Goal: Task Accomplishment & Management: Manage account settings

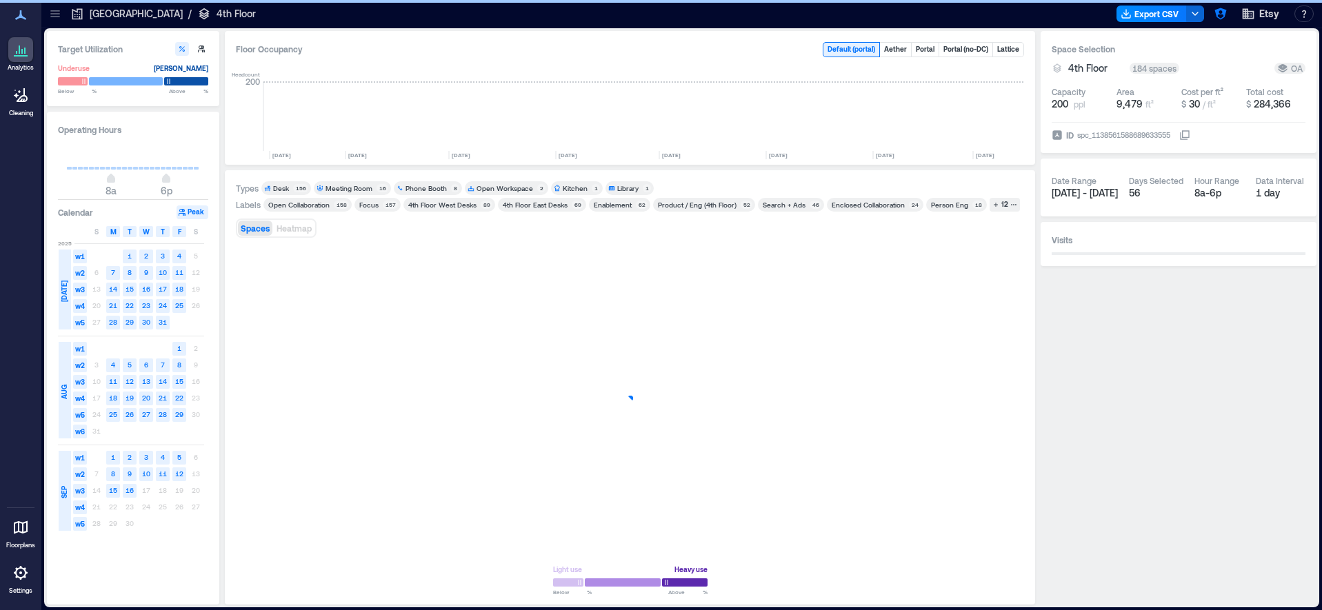
scroll to position [0, 1900]
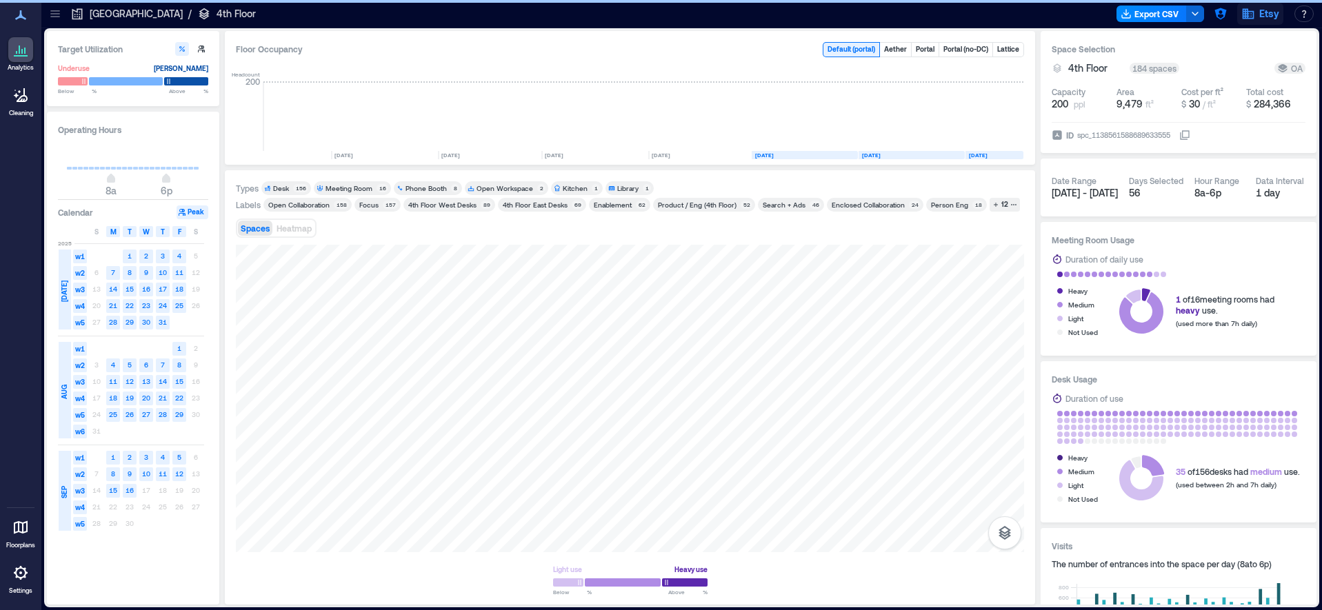
click at [1273, 14] on span "Etsy" at bounding box center [1269, 14] width 20 height 14
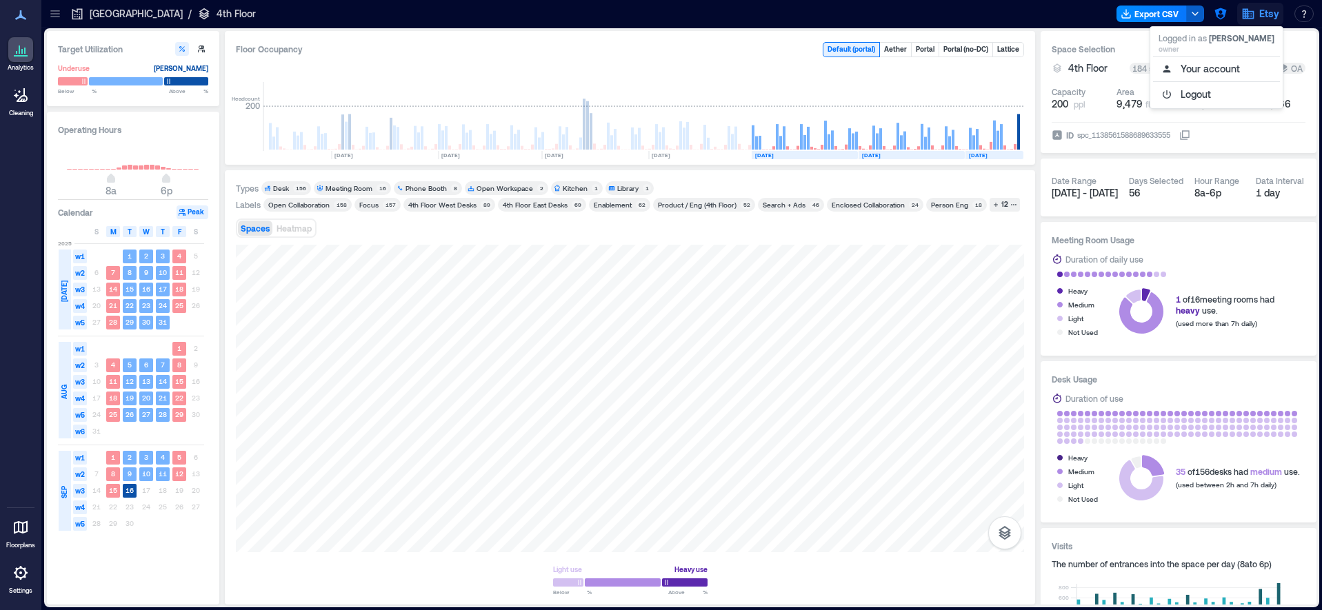
click at [1195, 13] on icon "button" at bounding box center [1195, 13] width 11 height 11
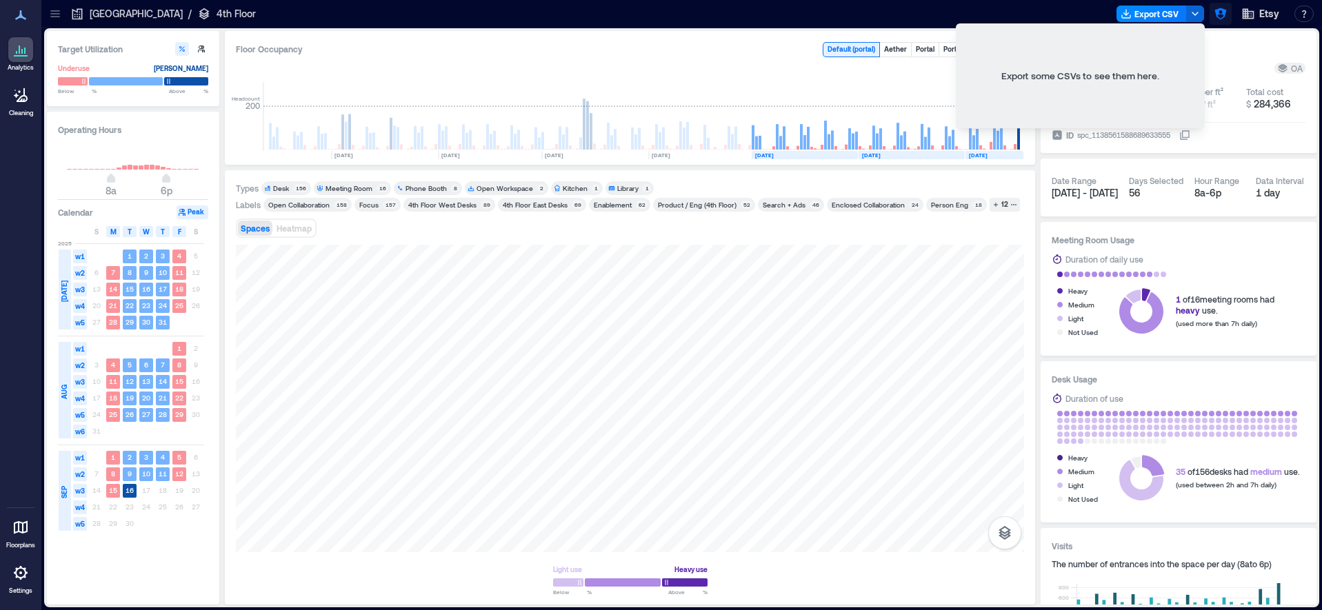
click at [1225, 14] on icon "button" at bounding box center [1220, 14] width 12 height 12
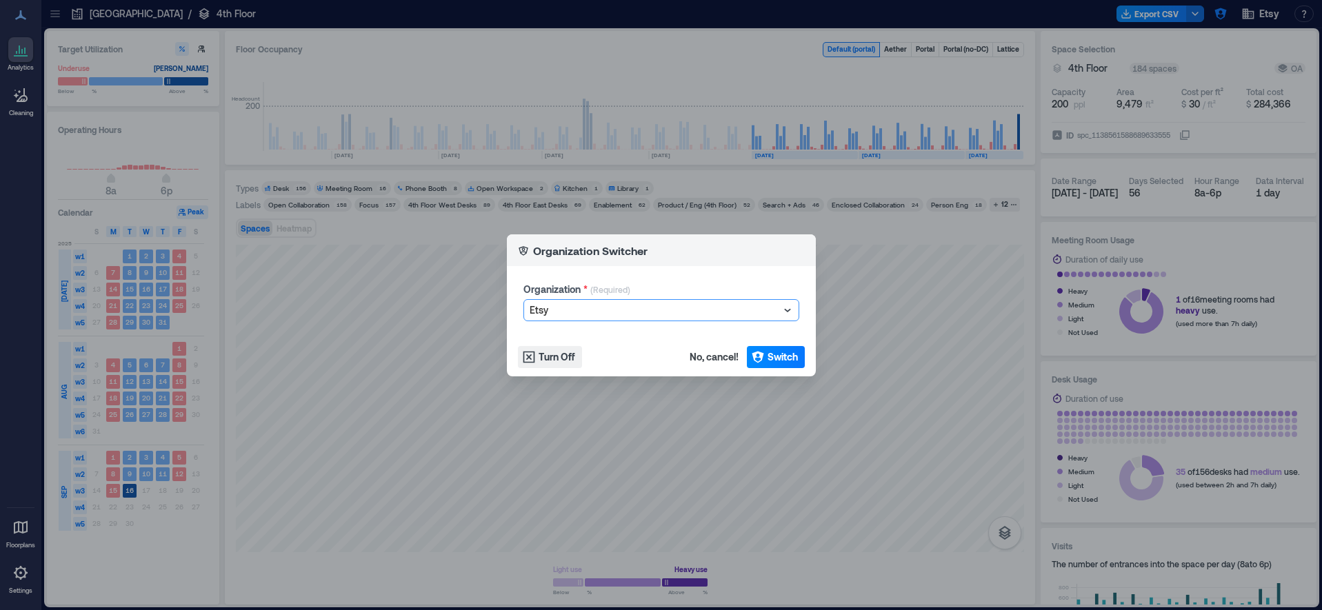
click at [790, 310] on icon at bounding box center [788, 310] width 14 height 14
type input "********"
click at [741, 333] on div "LinkedIn" at bounding box center [661, 336] width 269 height 22
click at [770, 355] on span "Switch" at bounding box center [782, 357] width 30 height 14
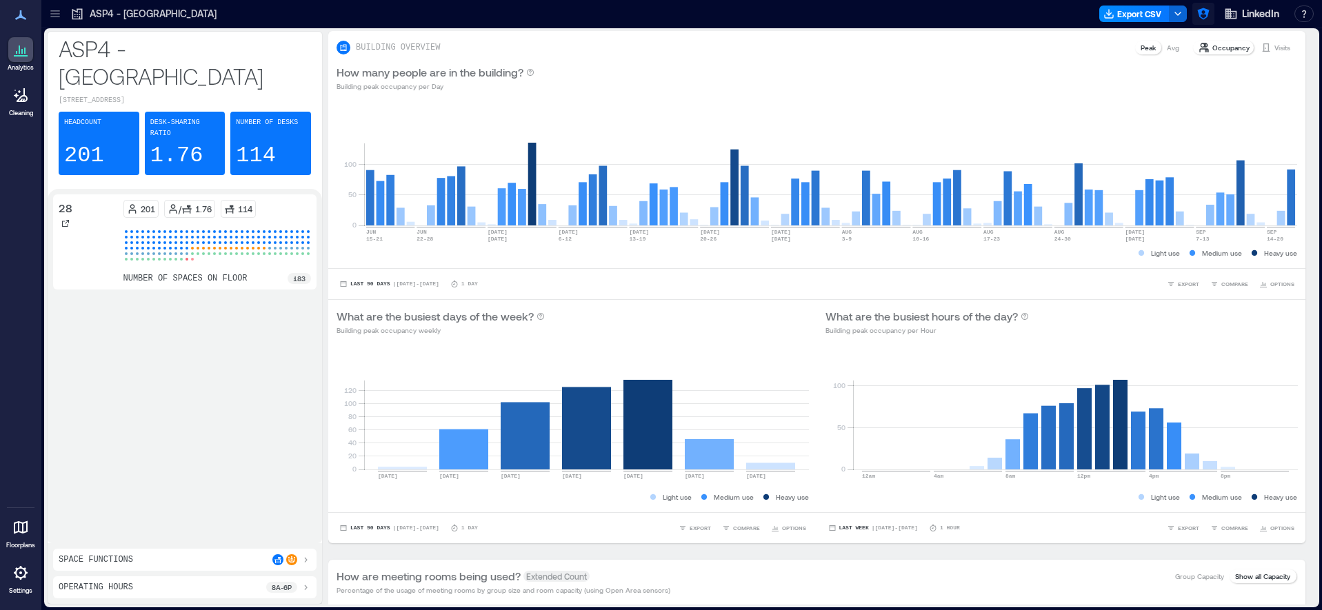
click at [1199, 11] on icon "button" at bounding box center [1203, 14] width 12 height 12
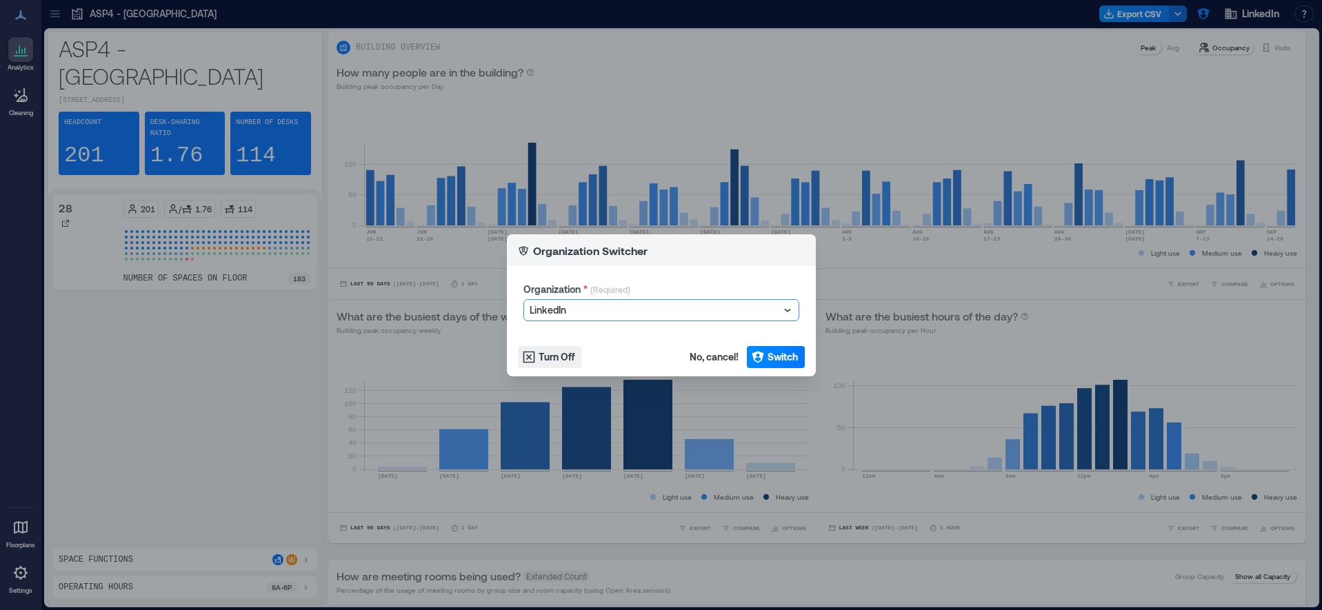
click at [608, 305] on div at bounding box center [655, 310] width 250 height 17
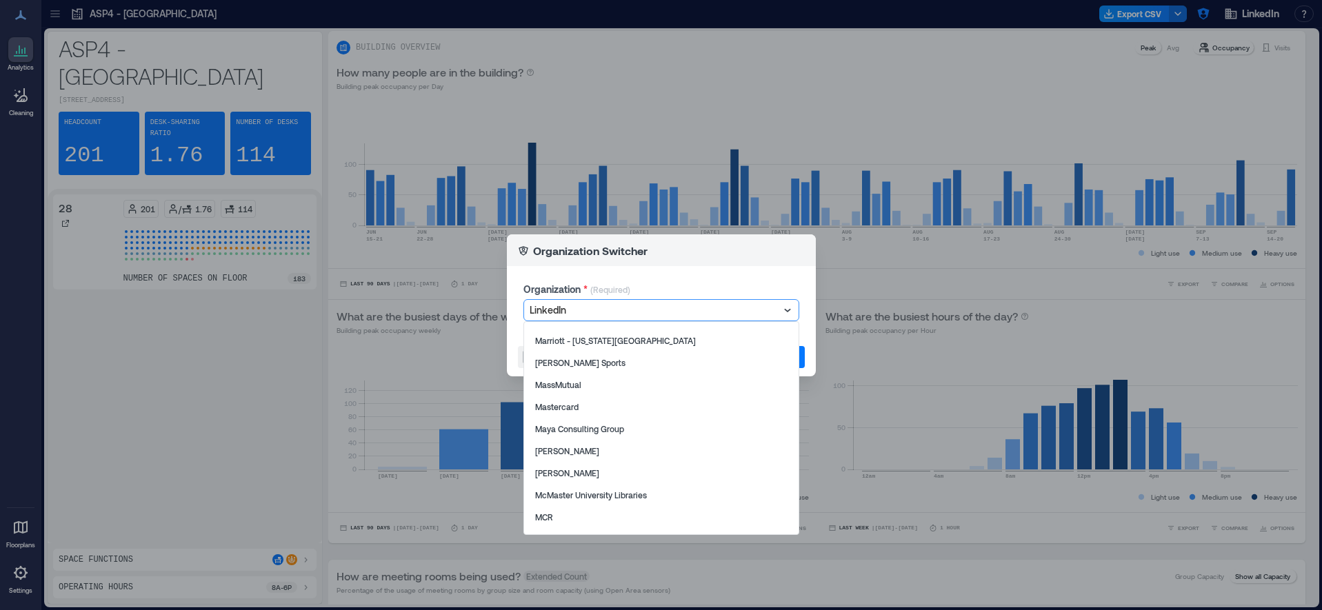
scroll to position [12512, 0]
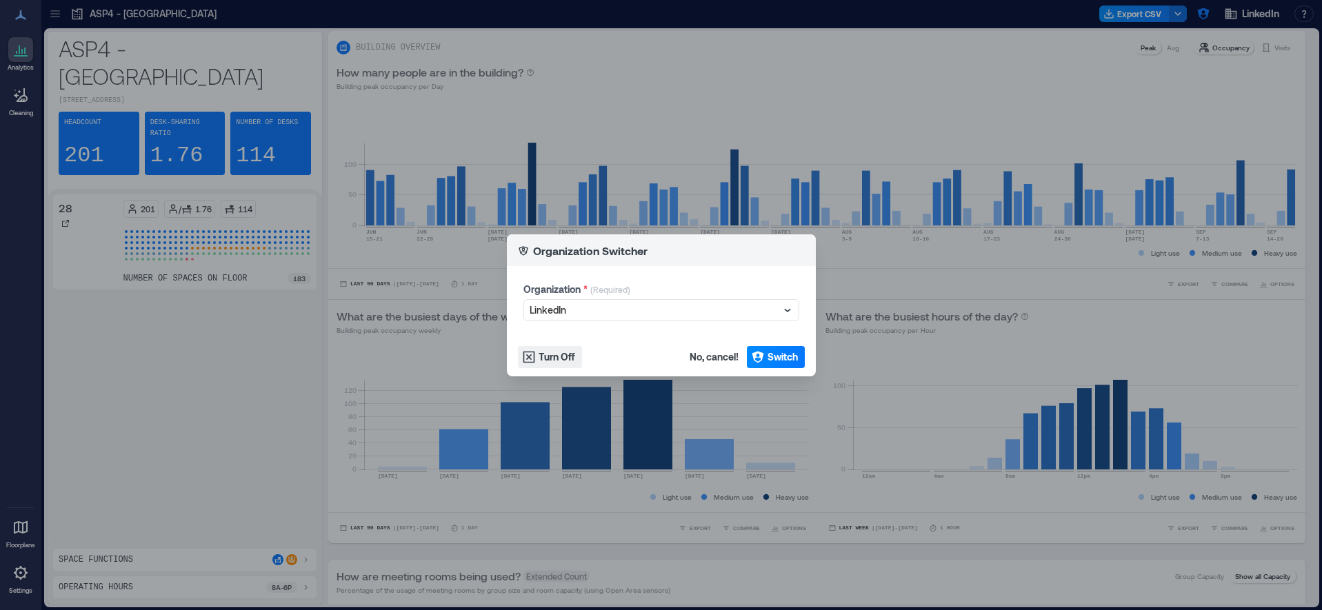
click at [279, 341] on div "Organization Switcher Organization * (Required) LinkedIn Turn Off No, cancel! S…" at bounding box center [661, 305] width 1322 height 610
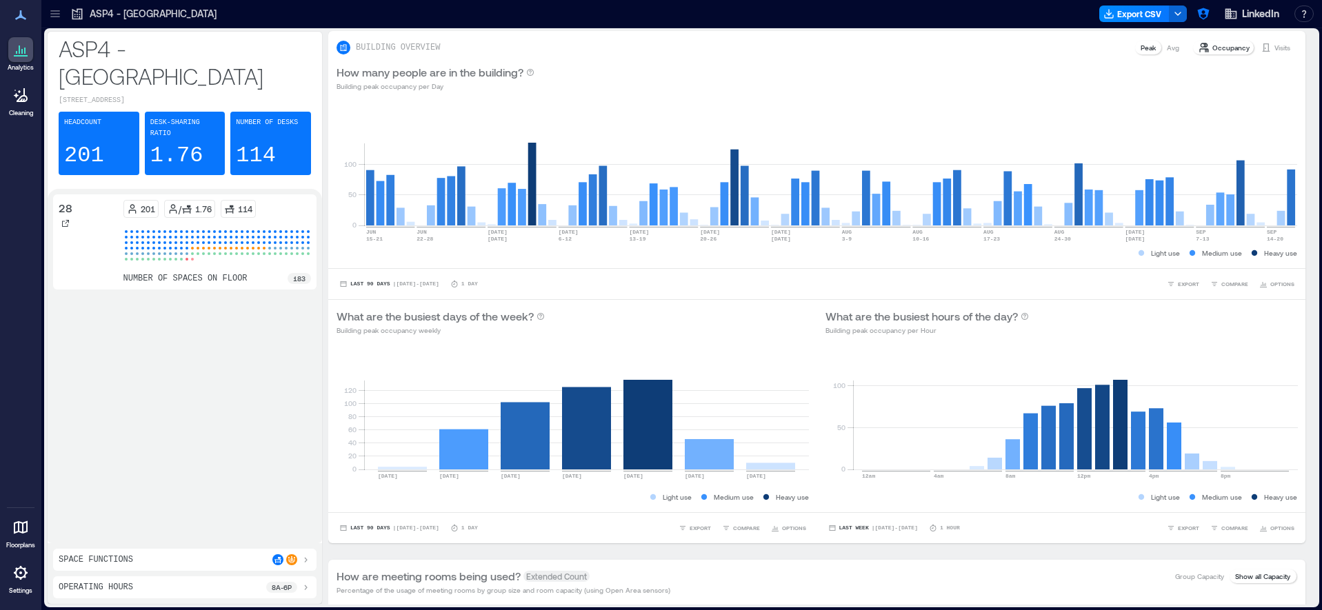
click at [119, 13] on p "ASP4 - [GEOGRAPHIC_DATA]" at bounding box center [153, 14] width 127 height 14
click at [1204, 15] on icon "button" at bounding box center [1203, 14] width 14 height 14
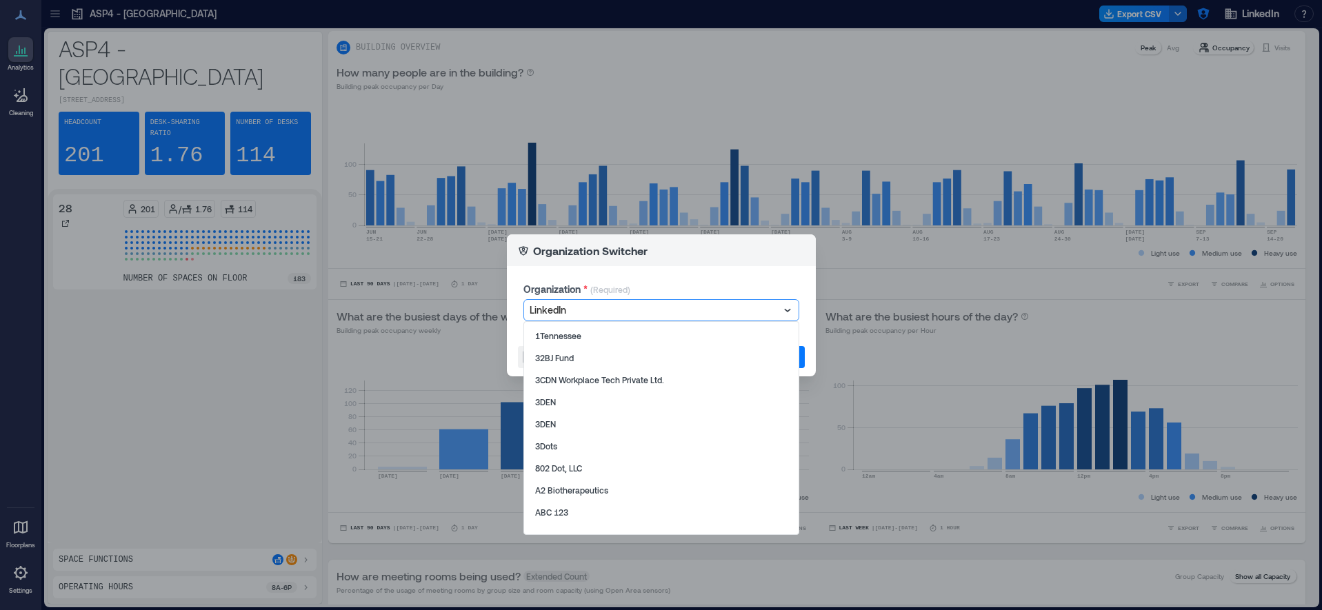
click at [790, 305] on icon at bounding box center [788, 310] width 14 height 14
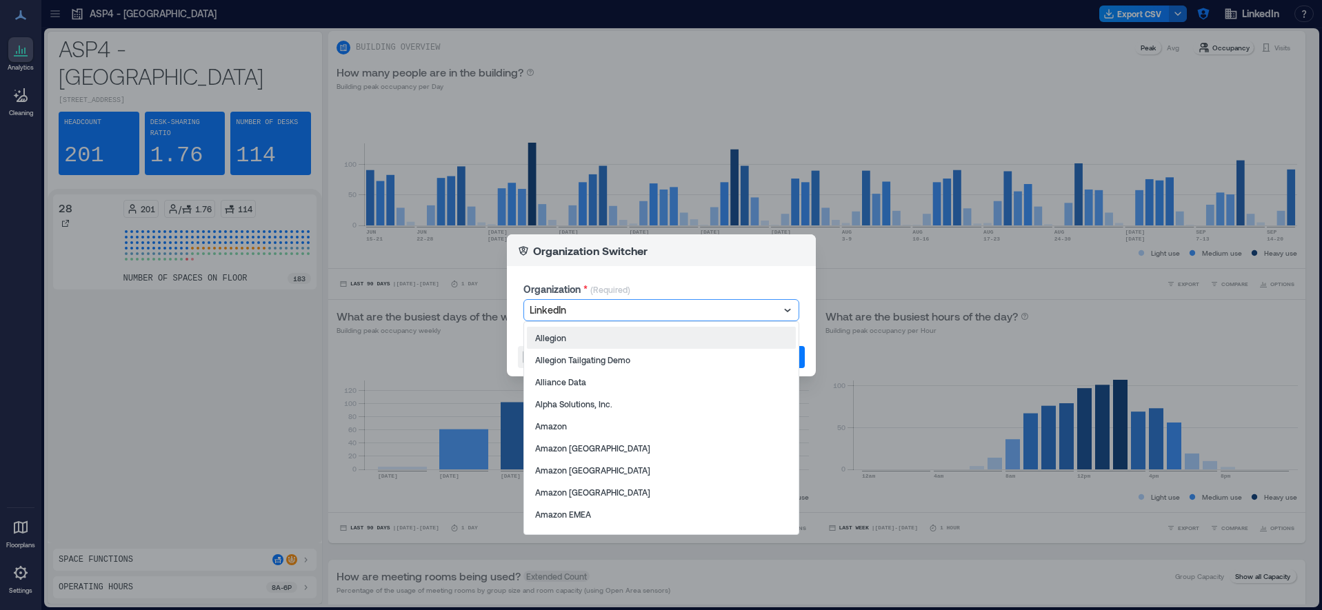
scroll to position [817, 0]
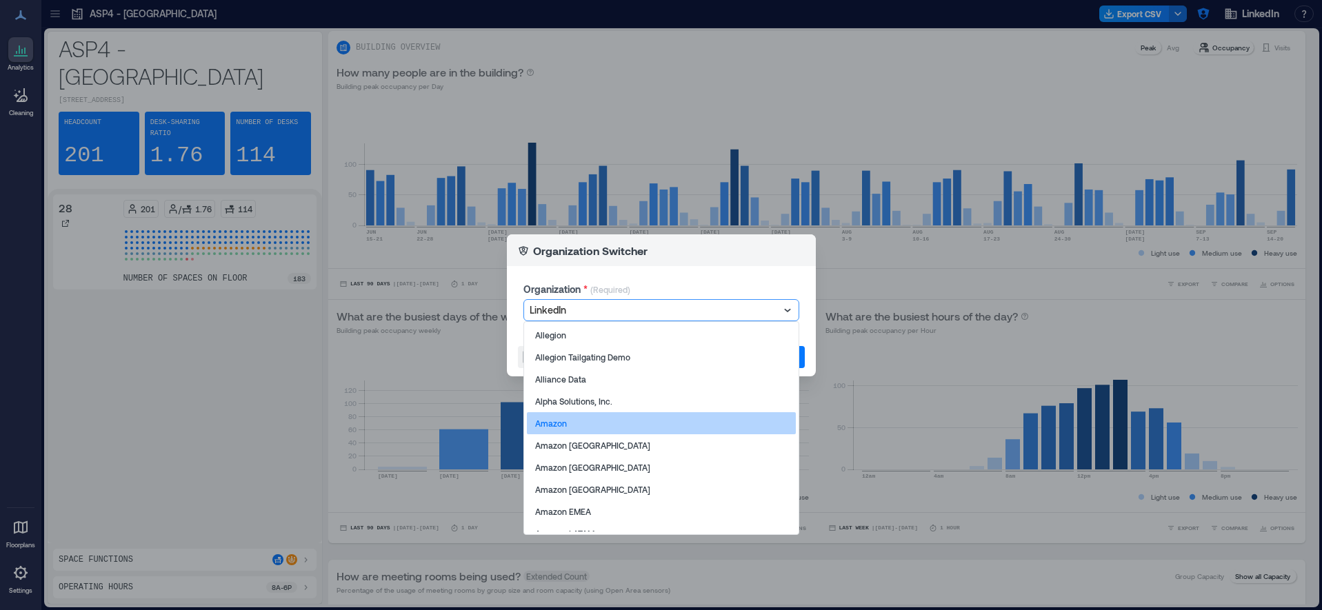
click at [745, 419] on div "Amazon" at bounding box center [661, 423] width 269 height 22
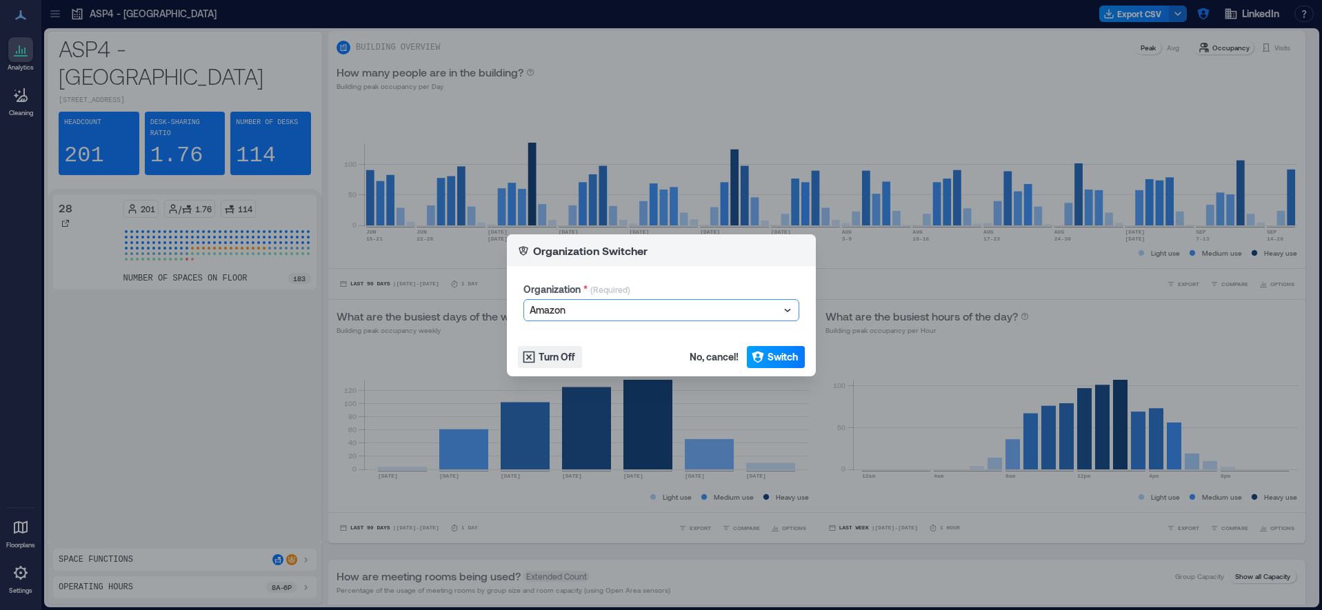
click at [777, 353] on span "Switch" at bounding box center [782, 357] width 30 height 14
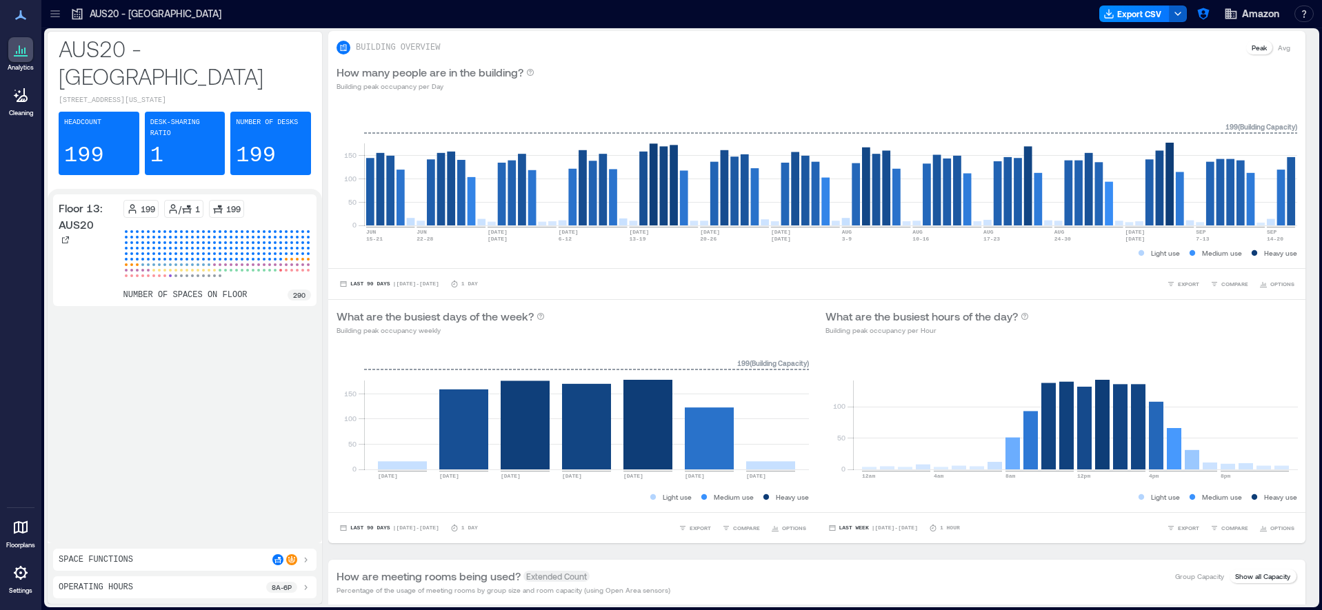
click at [1176, 14] on icon "button" at bounding box center [1177, 13] width 11 height 11
click at [1201, 16] on icon "button" at bounding box center [1203, 14] width 14 height 14
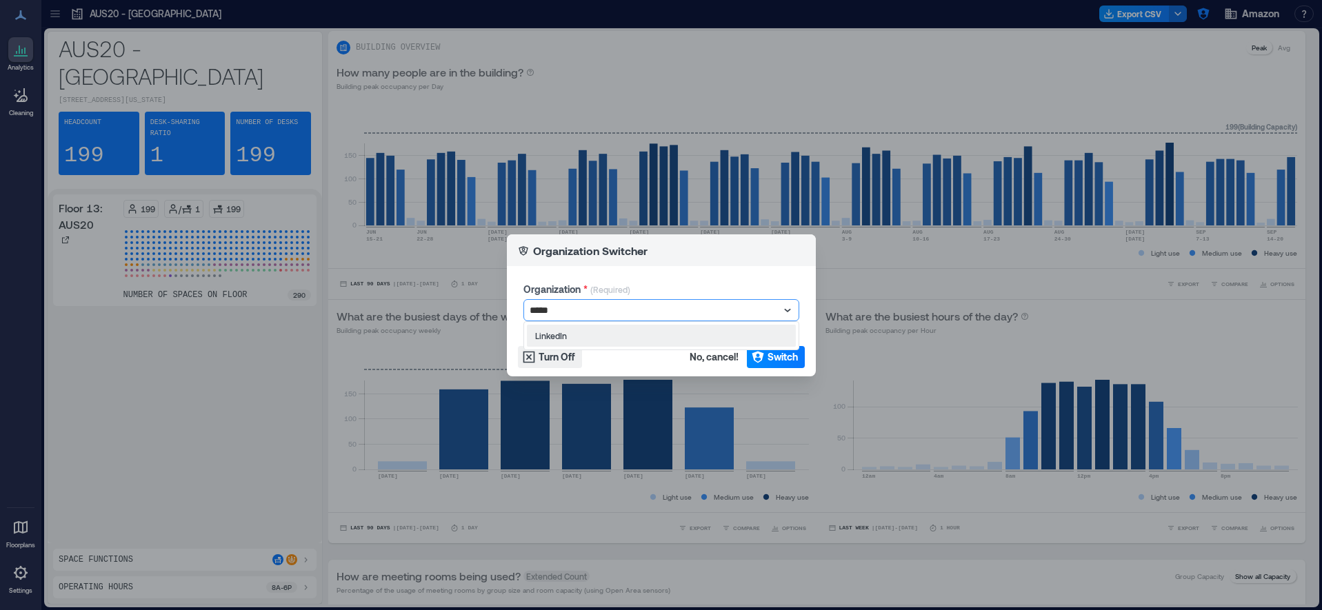
type input "******"
click at [673, 330] on div "LinkedIn" at bounding box center [661, 336] width 269 height 22
click at [769, 352] on span "Switch" at bounding box center [782, 357] width 30 height 14
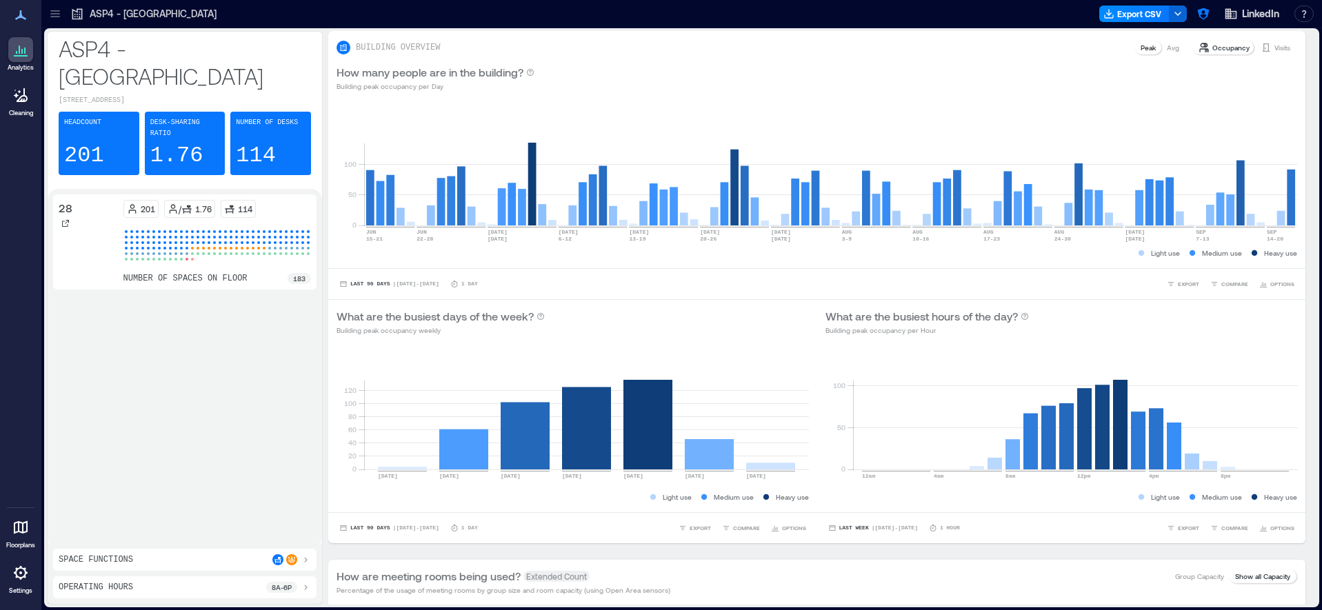
click at [54, 14] on icon at bounding box center [55, 14] width 14 height 14
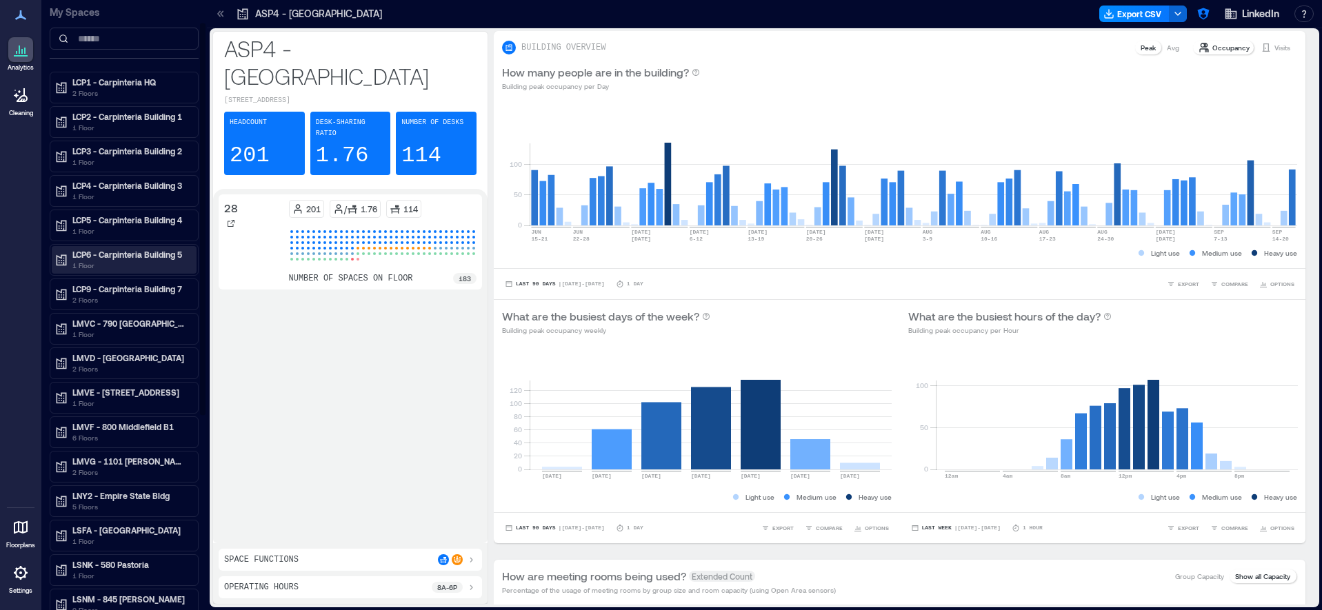
scroll to position [70, 0]
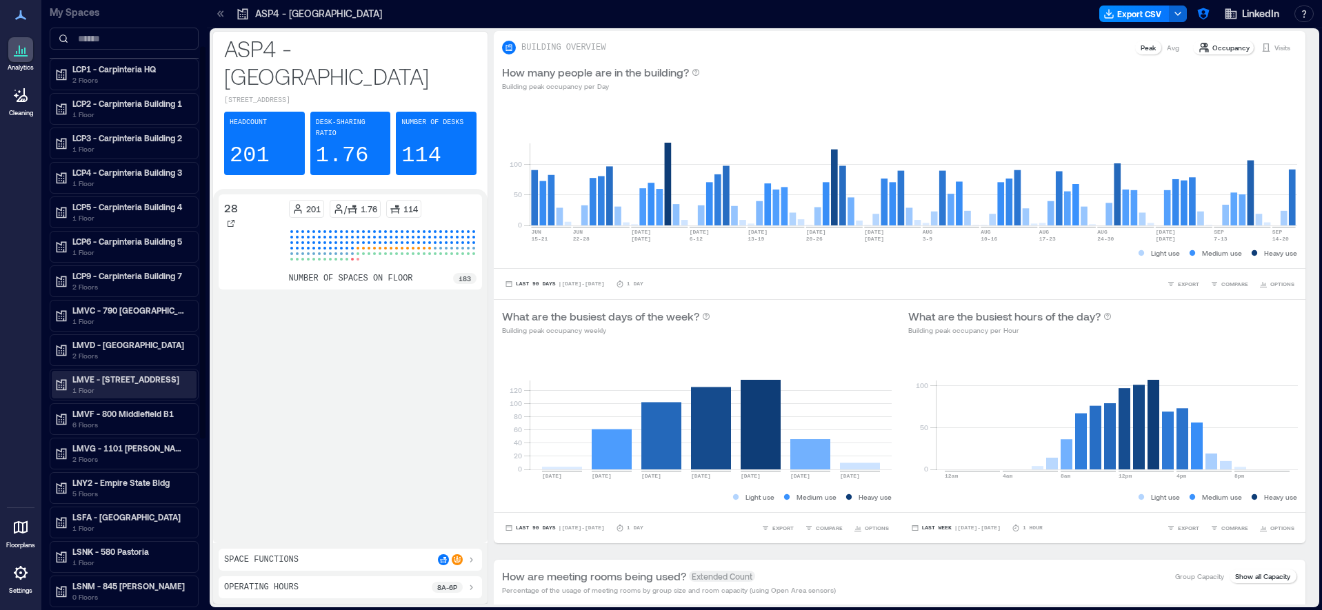
click at [126, 381] on p "LMVE - [STREET_ADDRESS]" at bounding box center [130, 379] width 116 height 11
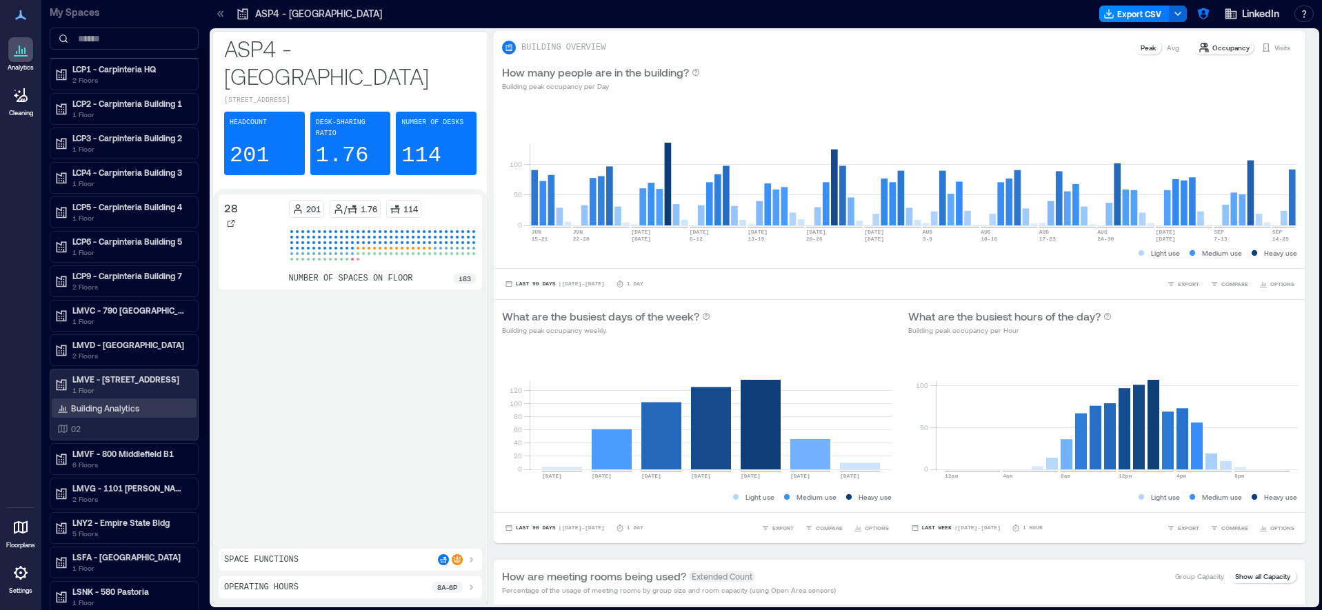
click at [130, 410] on p "Building Analytics" at bounding box center [105, 408] width 68 height 11
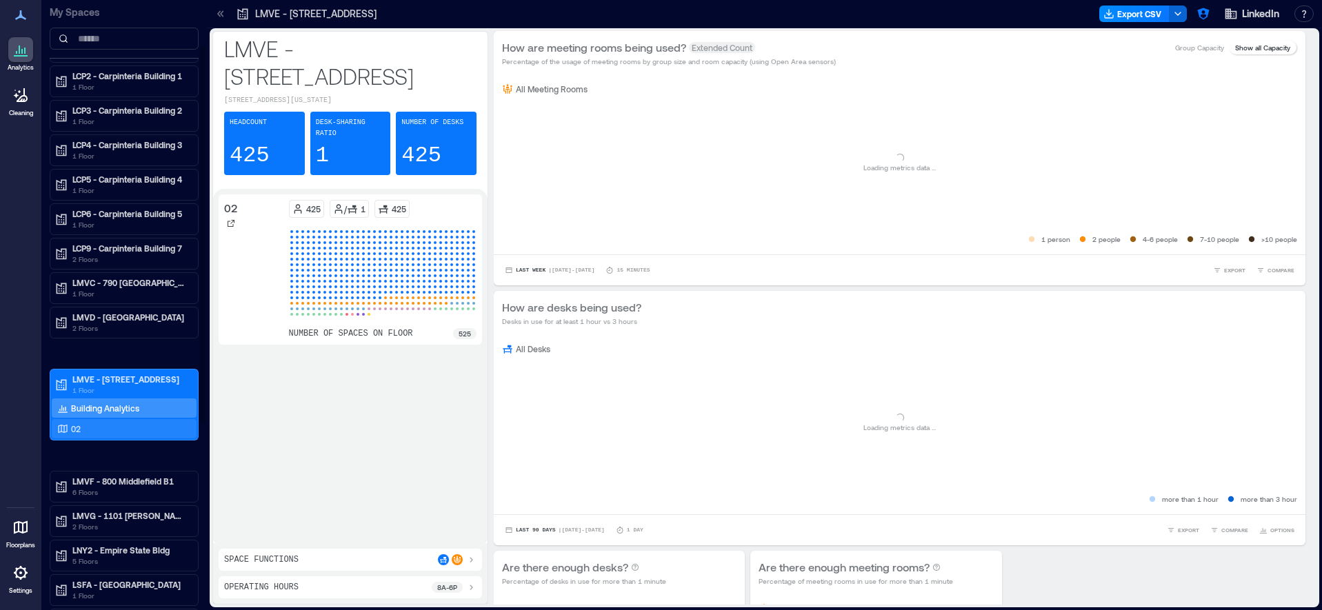
click at [114, 428] on div "02" at bounding box center [121, 429] width 134 height 14
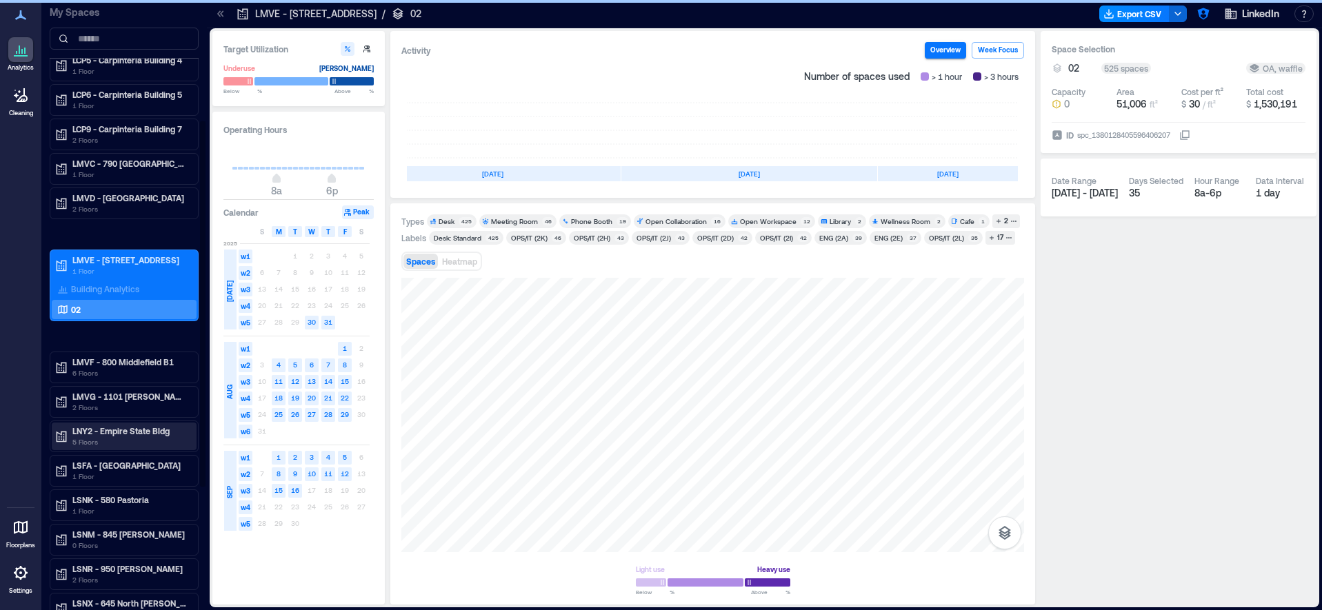
scroll to position [199, 0]
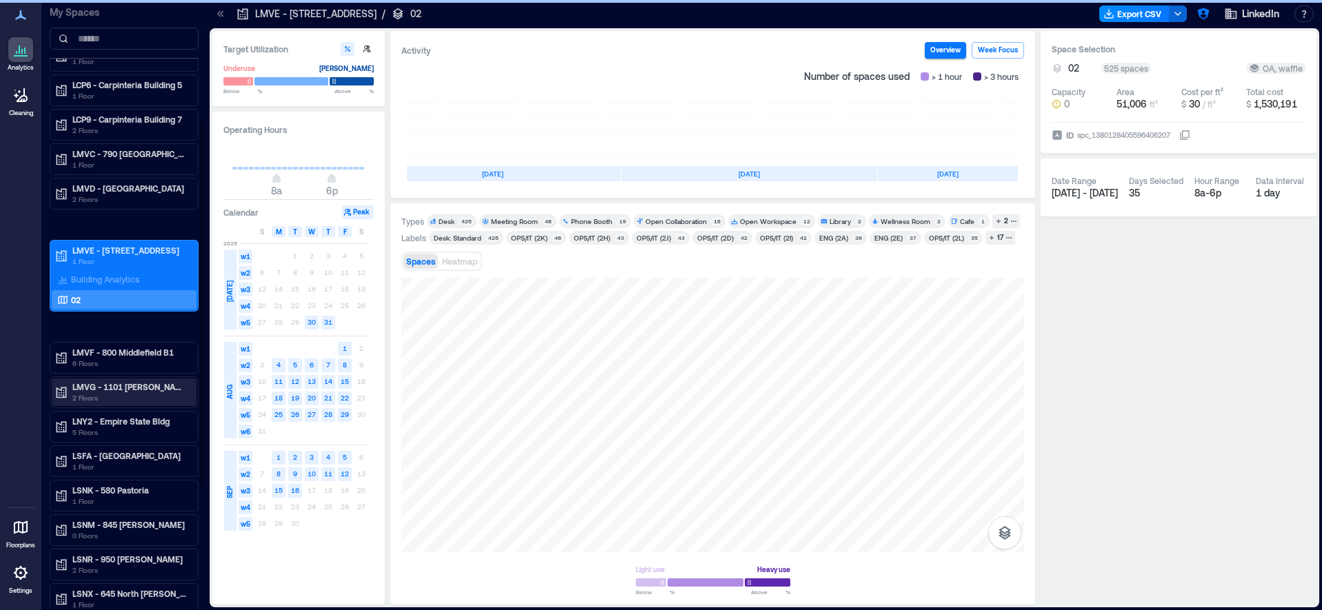
click at [126, 394] on p "2 Floors" at bounding box center [130, 397] width 116 height 11
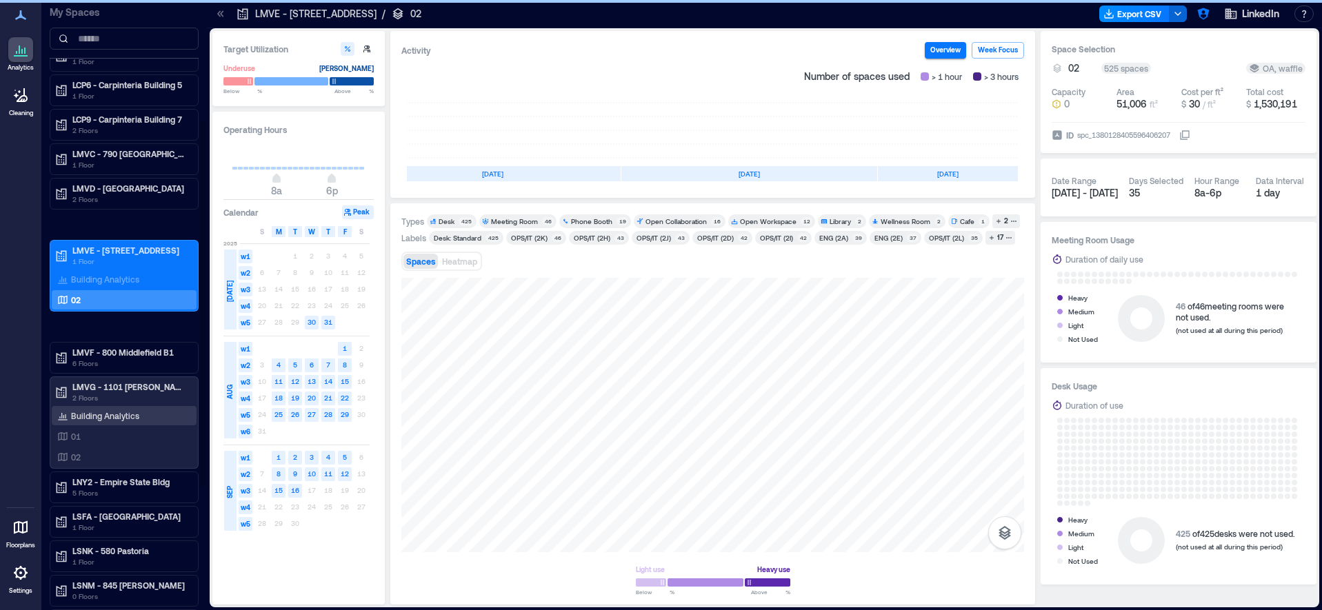
click at [103, 414] on p "Building Analytics" at bounding box center [105, 415] width 68 height 11
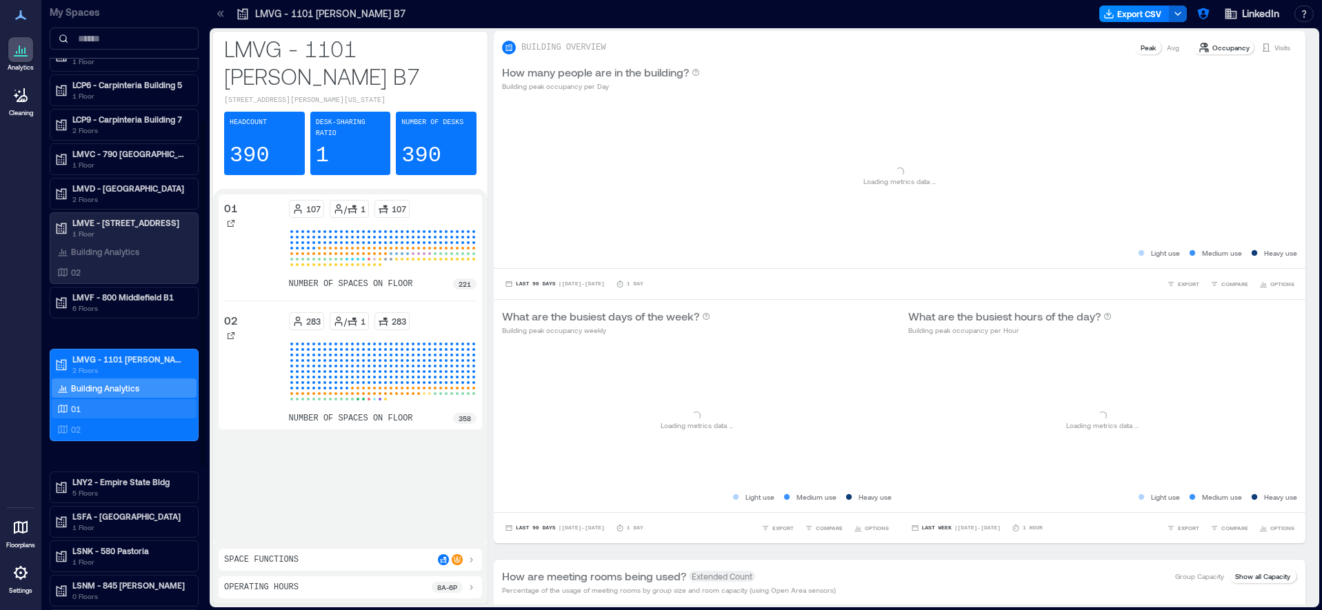
click at [100, 413] on div "01" at bounding box center [121, 409] width 134 height 14
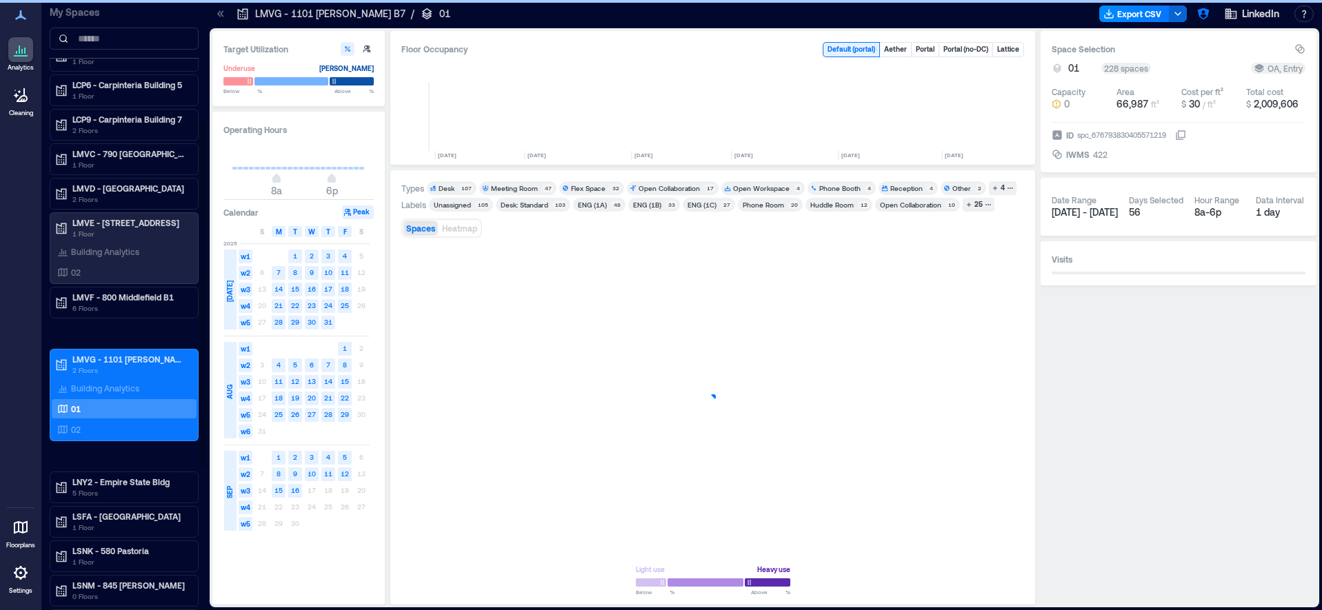
scroll to position [0, 1658]
click at [99, 431] on div "02" at bounding box center [121, 430] width 134 height 14
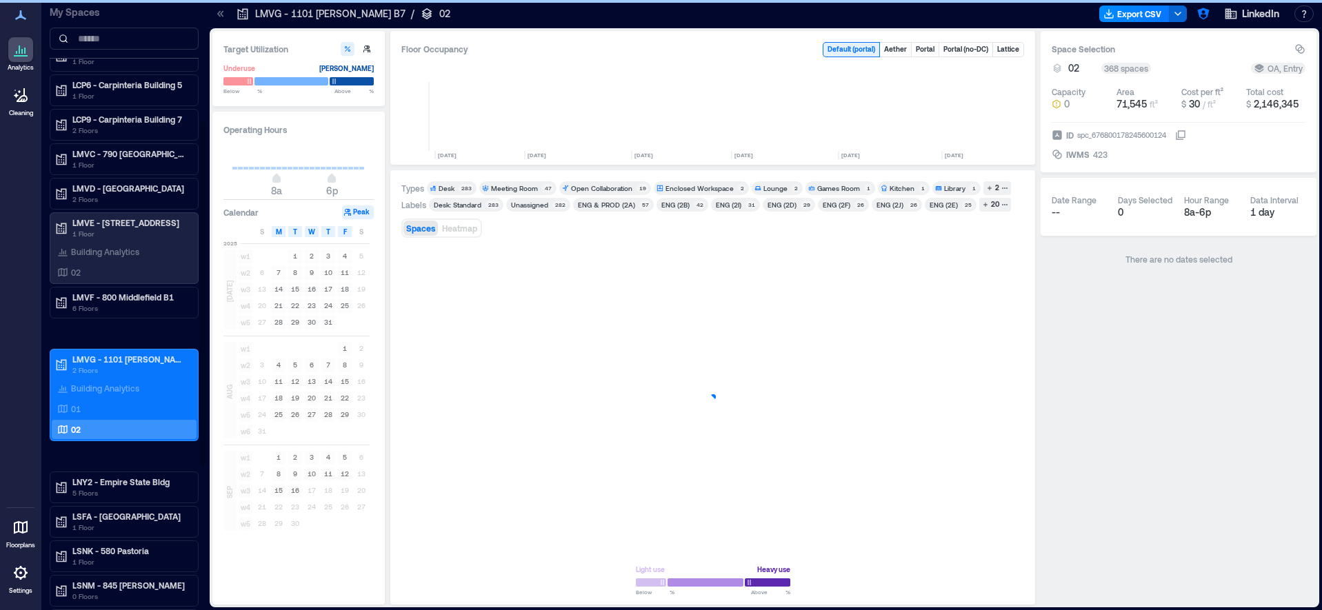
scroll to position [0, 1658]
click at [106, 410] on div "01" at bounding box center [121, 409] width 134 height 14
